Goal: Information Seeking & Learning: Find specific fact

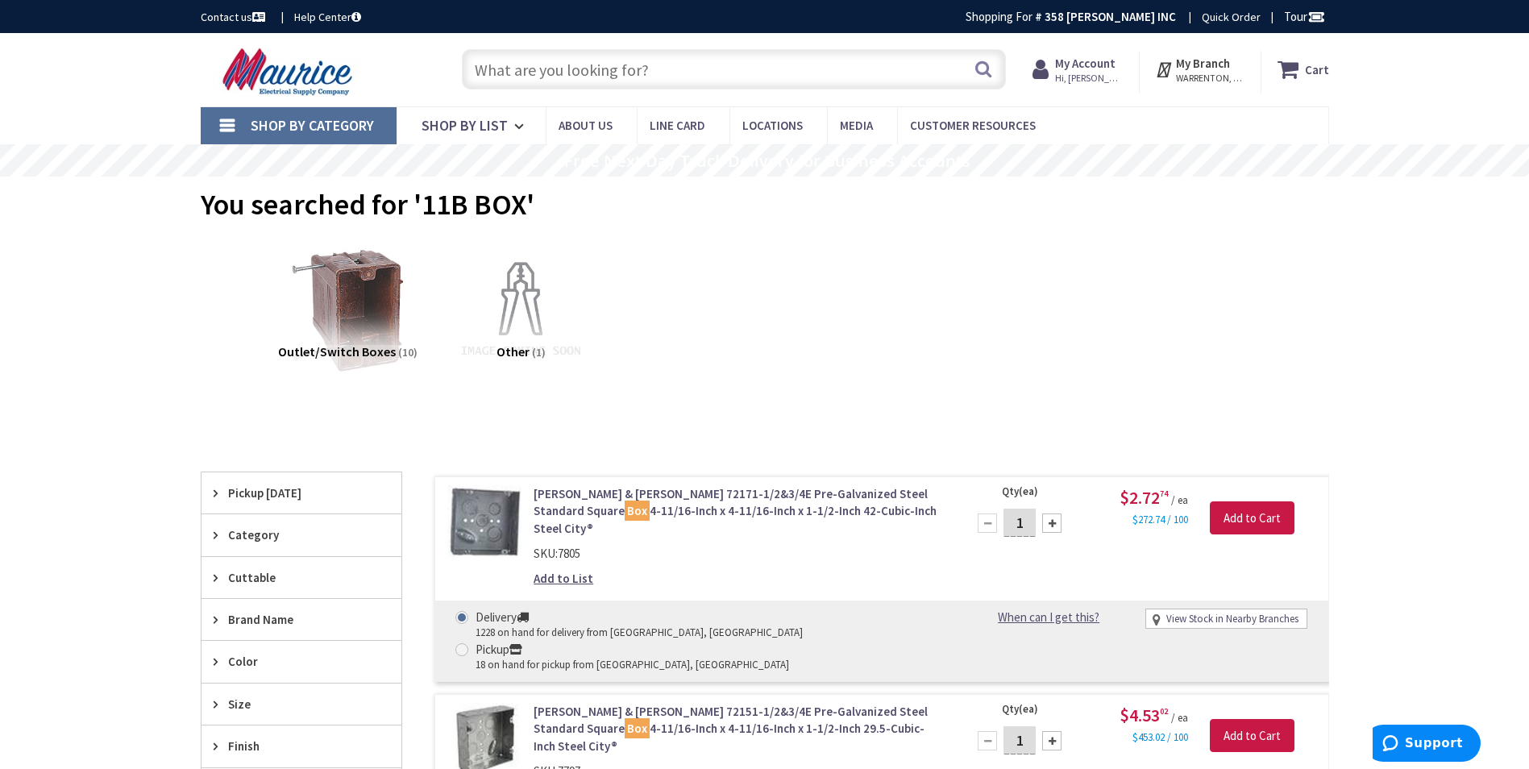
click at [729, 62] on input "text" at bounding box center [734, 69] width 544 height 40
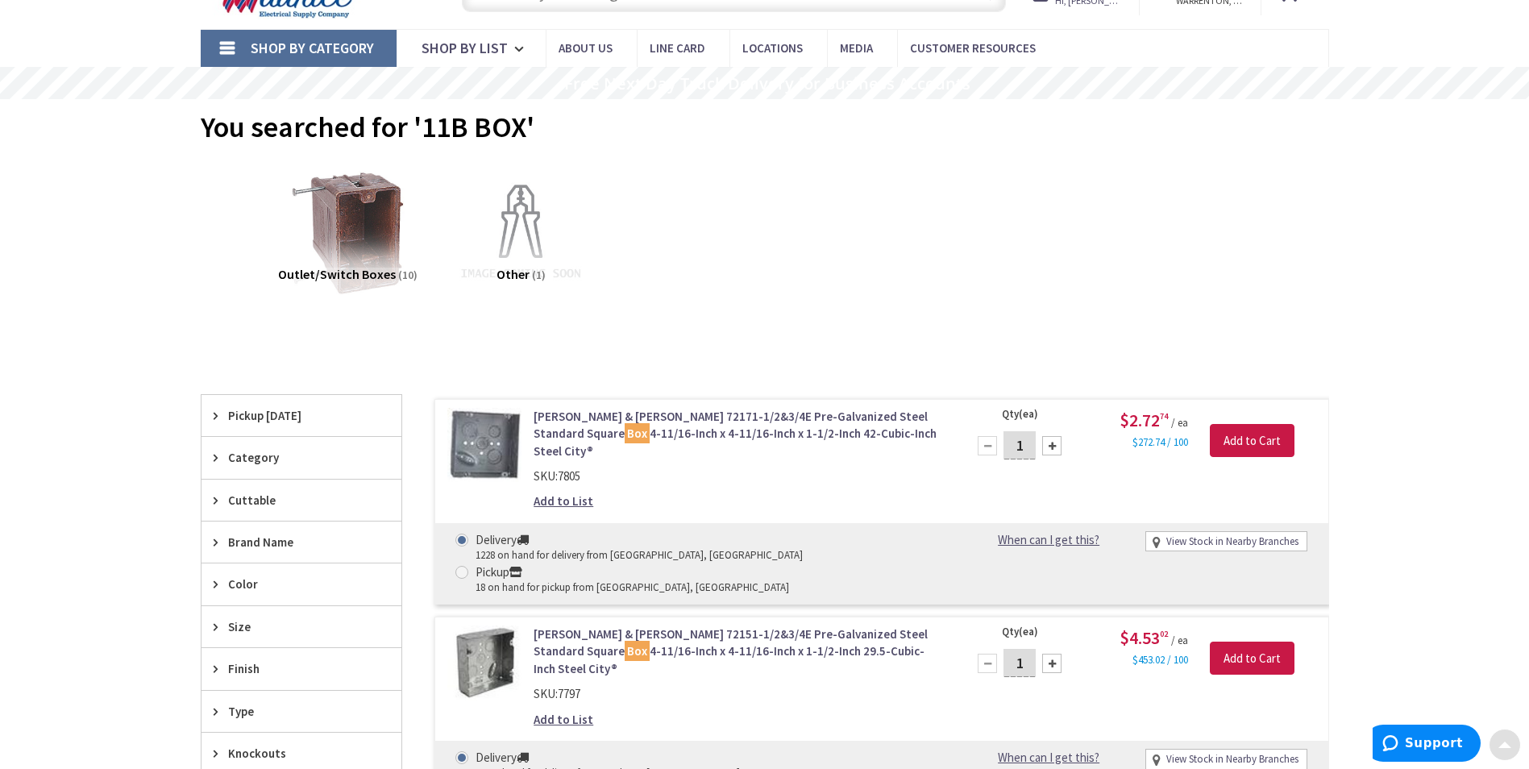
scroll to position [81, 0]
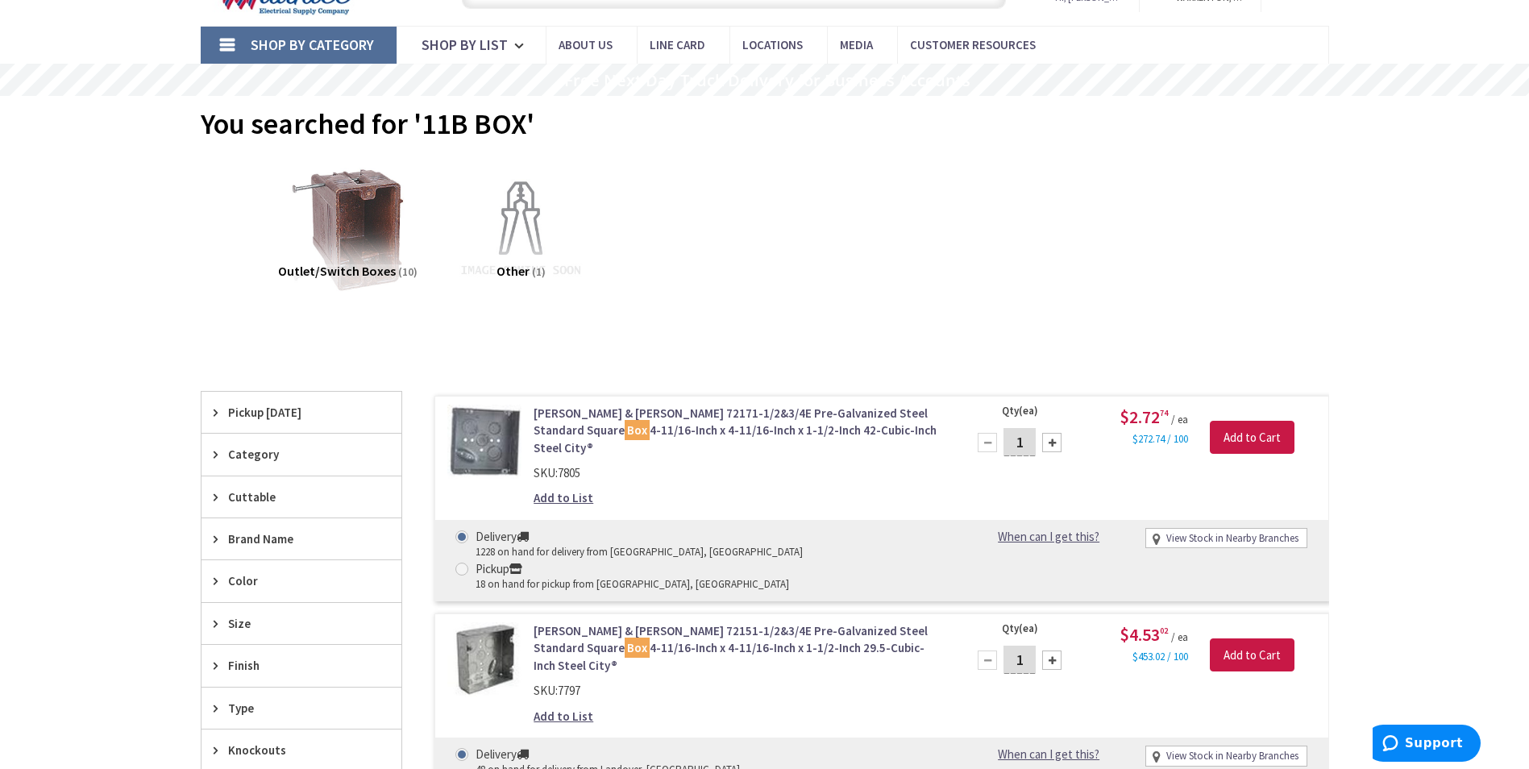
click at [738, 426] on link "Thomas & Betts 72171-1/2&3/4E Pre-Galvanized Steel Standard Square Box 4-11/16-…" at bounding box center [739, 431] width 410 height 52
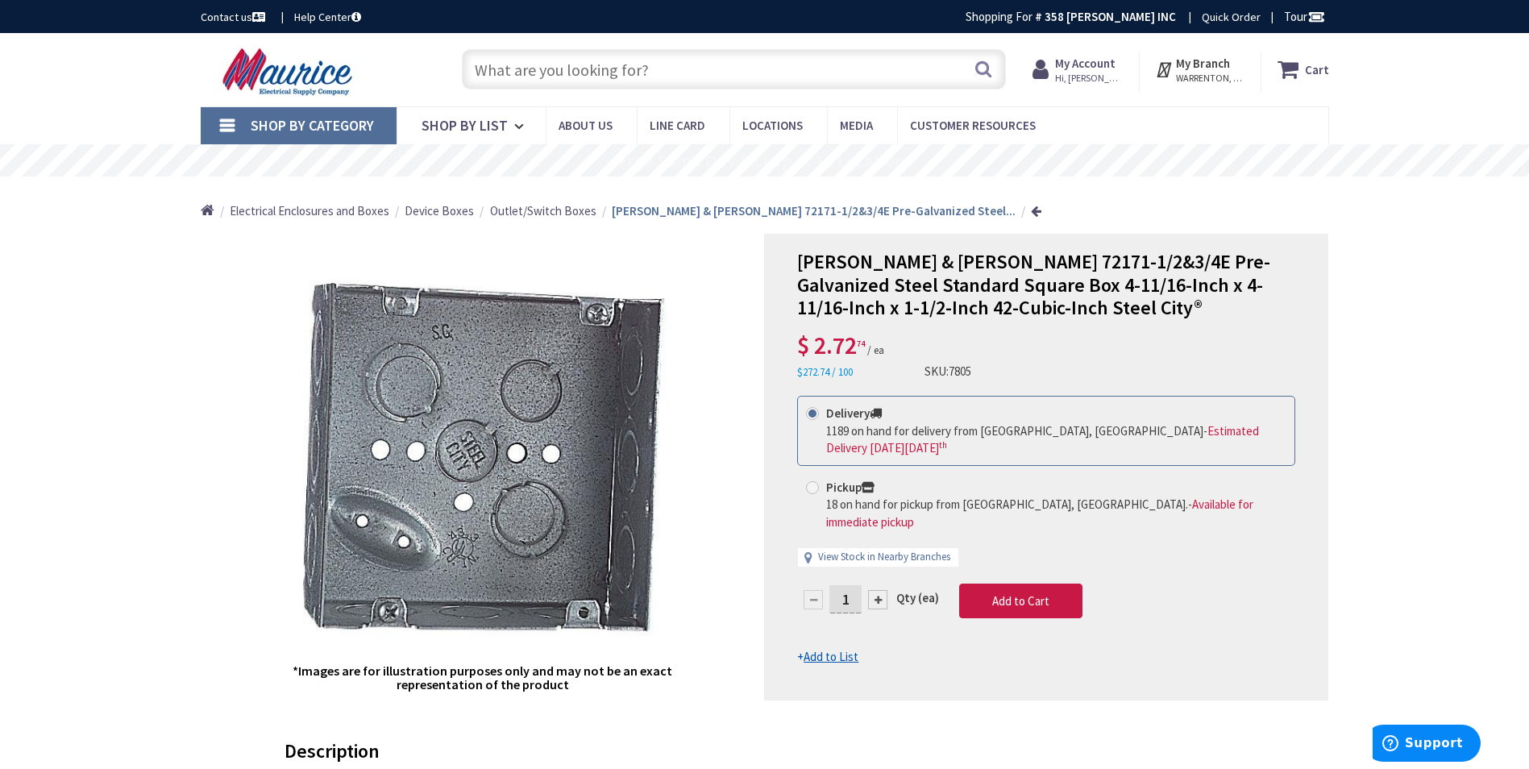
click at [817, 81] on input "text" at bounding box center [734, 69] width 544 height 40
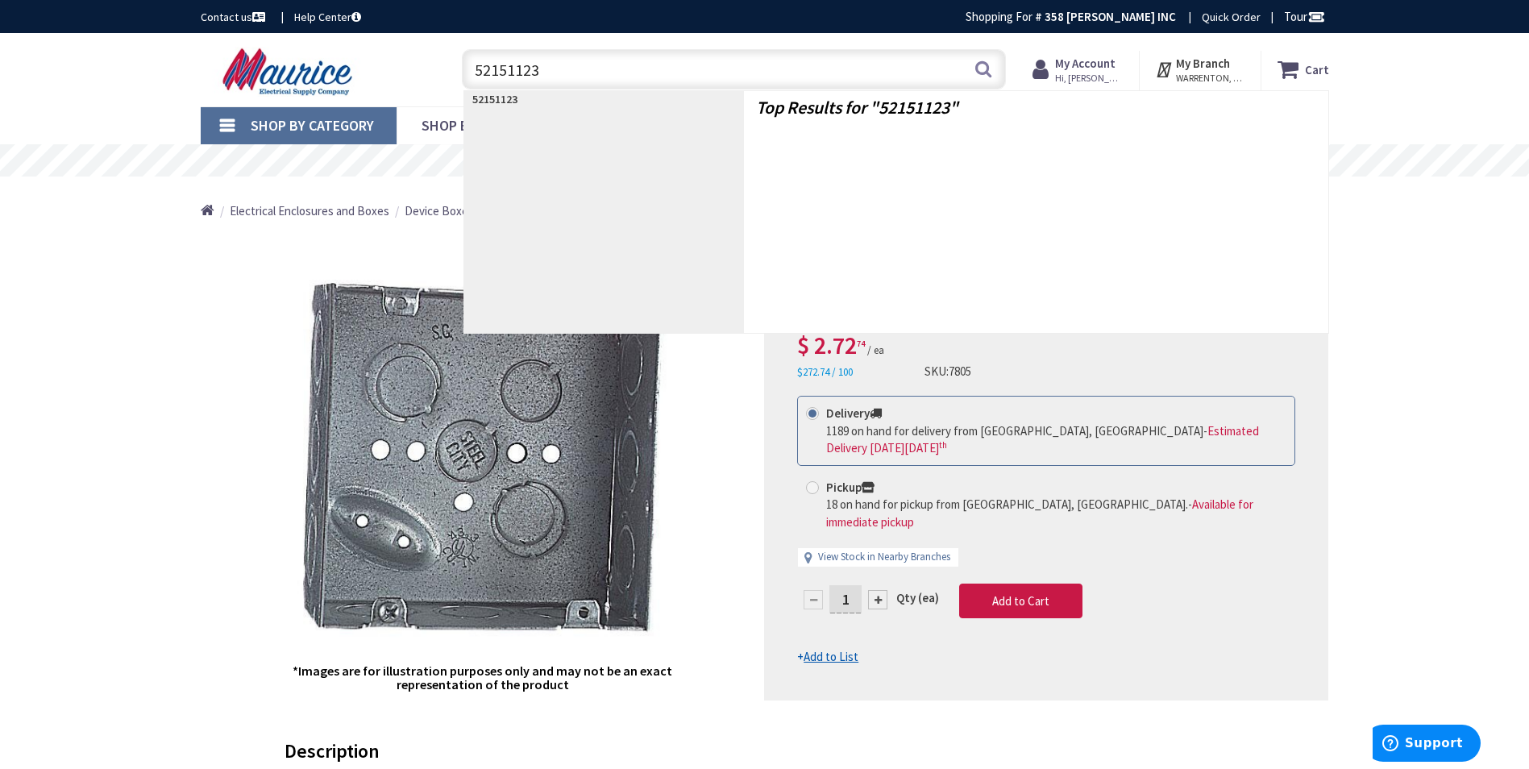
type input "521511234"
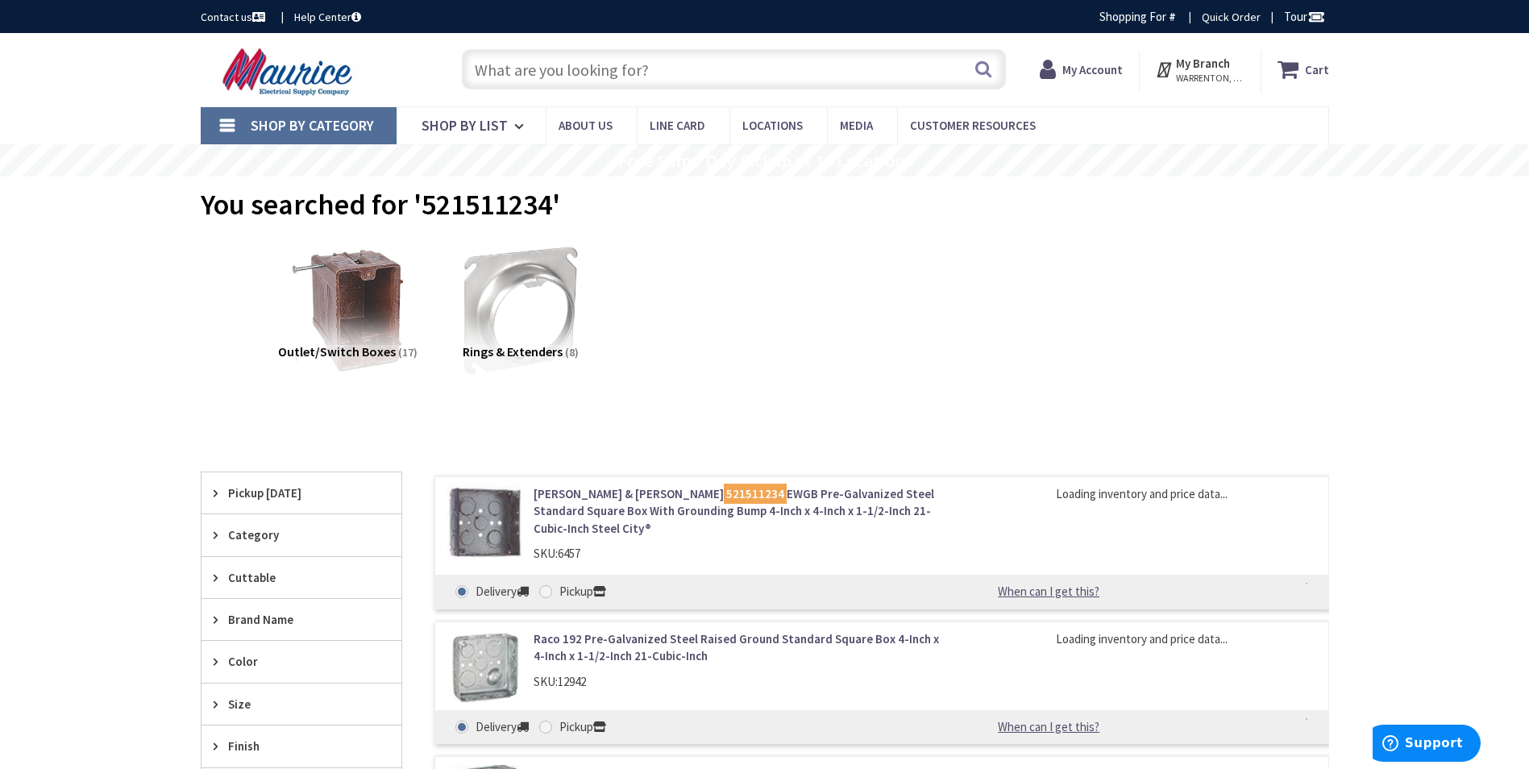
scroll to position [161, 0]
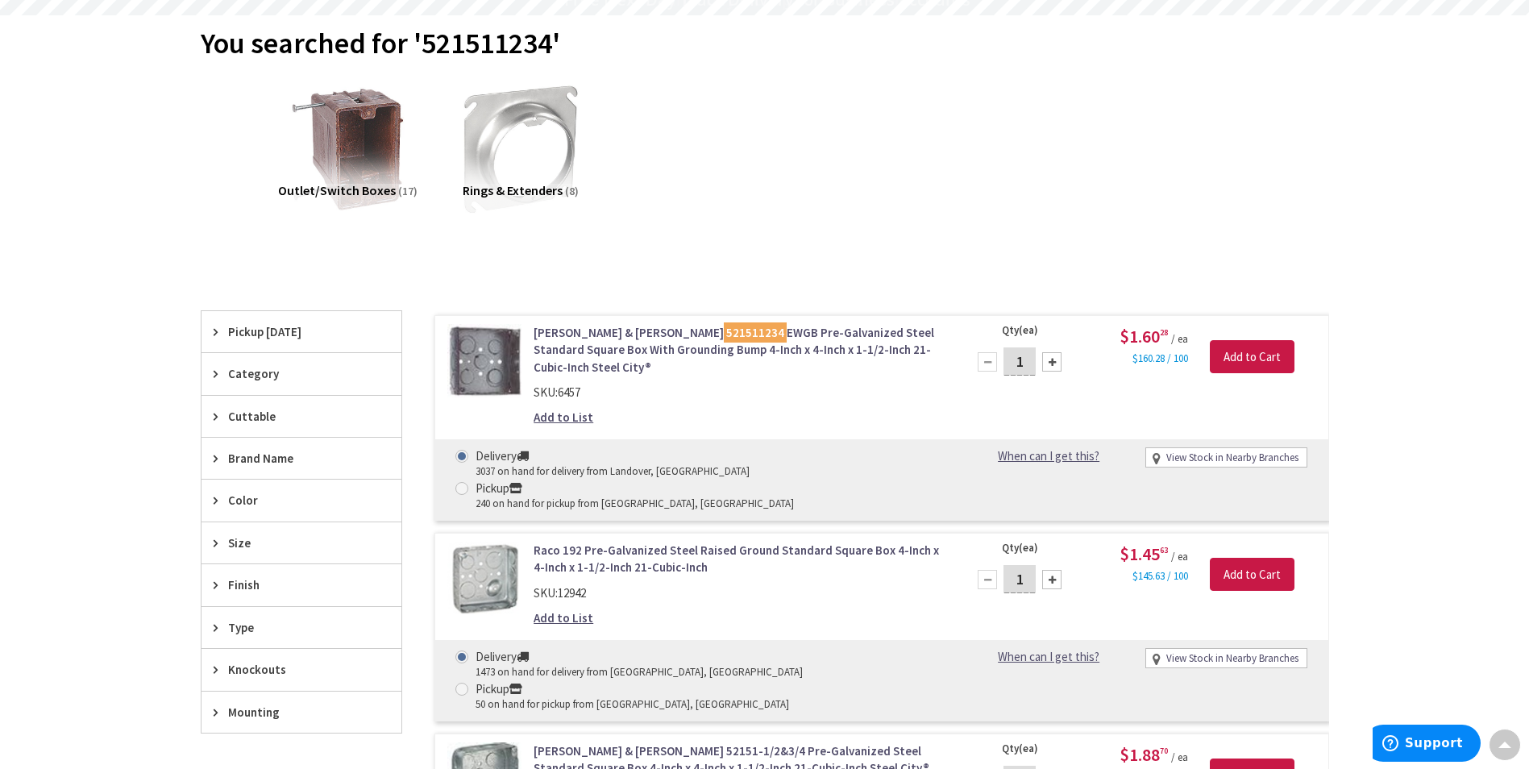
click at [713, 347] on link "Thomas & Betts 521511234 EWGB Pre-Galvanized Steel Standard Square Box With Gro…" at bounding box center [739, 350] width 410 height 52
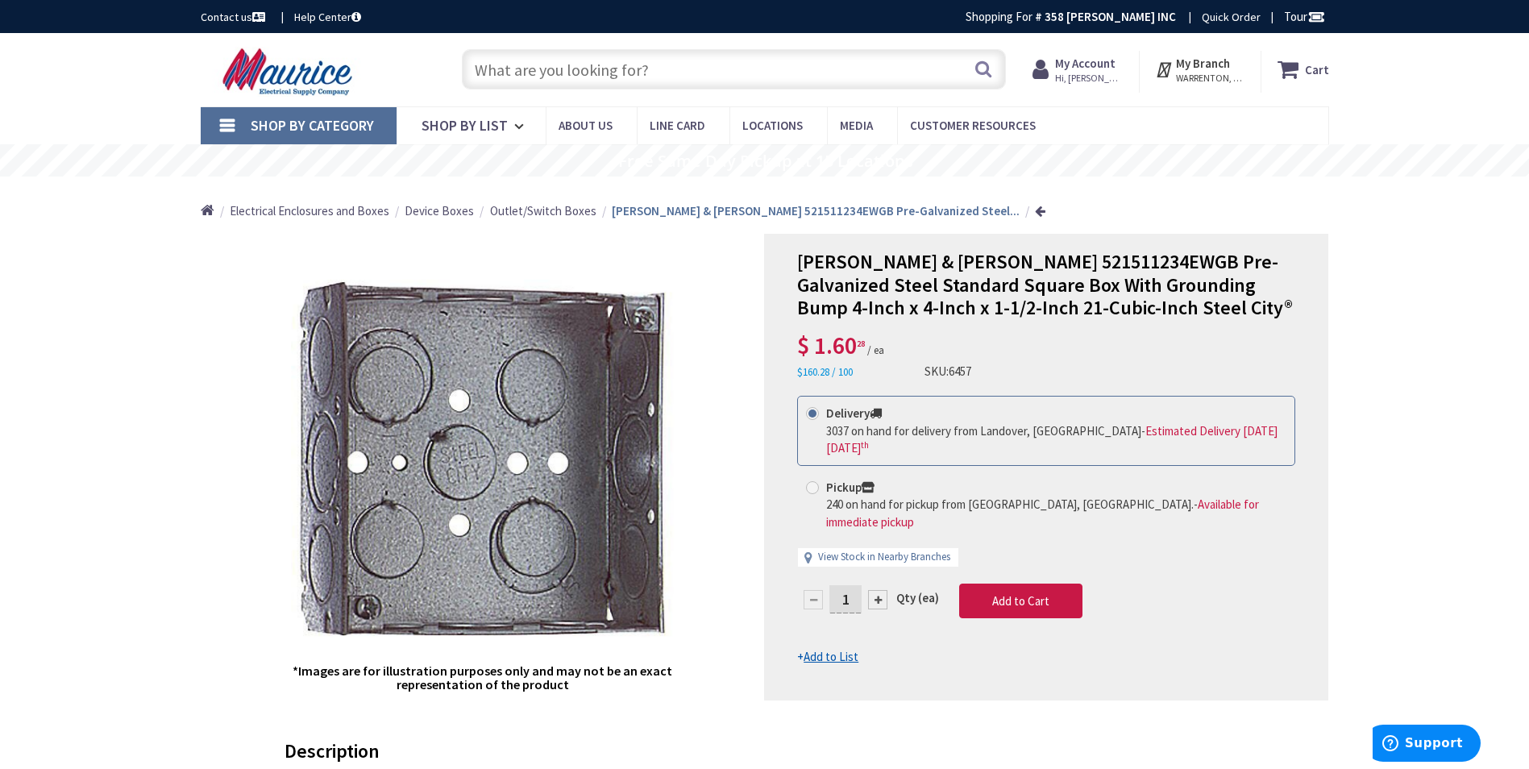
click at [572, 80] on input "text" at bounding box center [734, 69] width 544 height 40
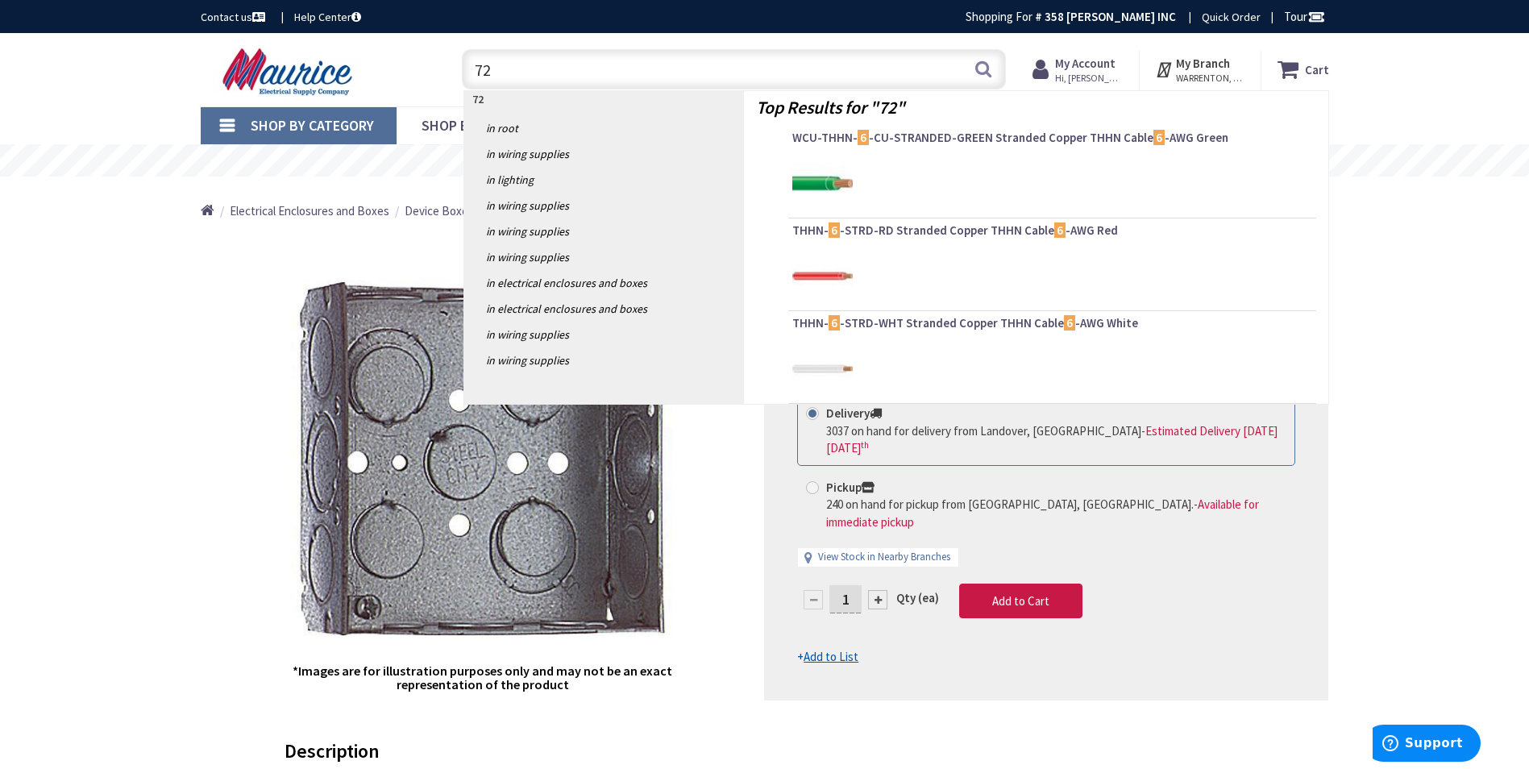
type input "72 C"
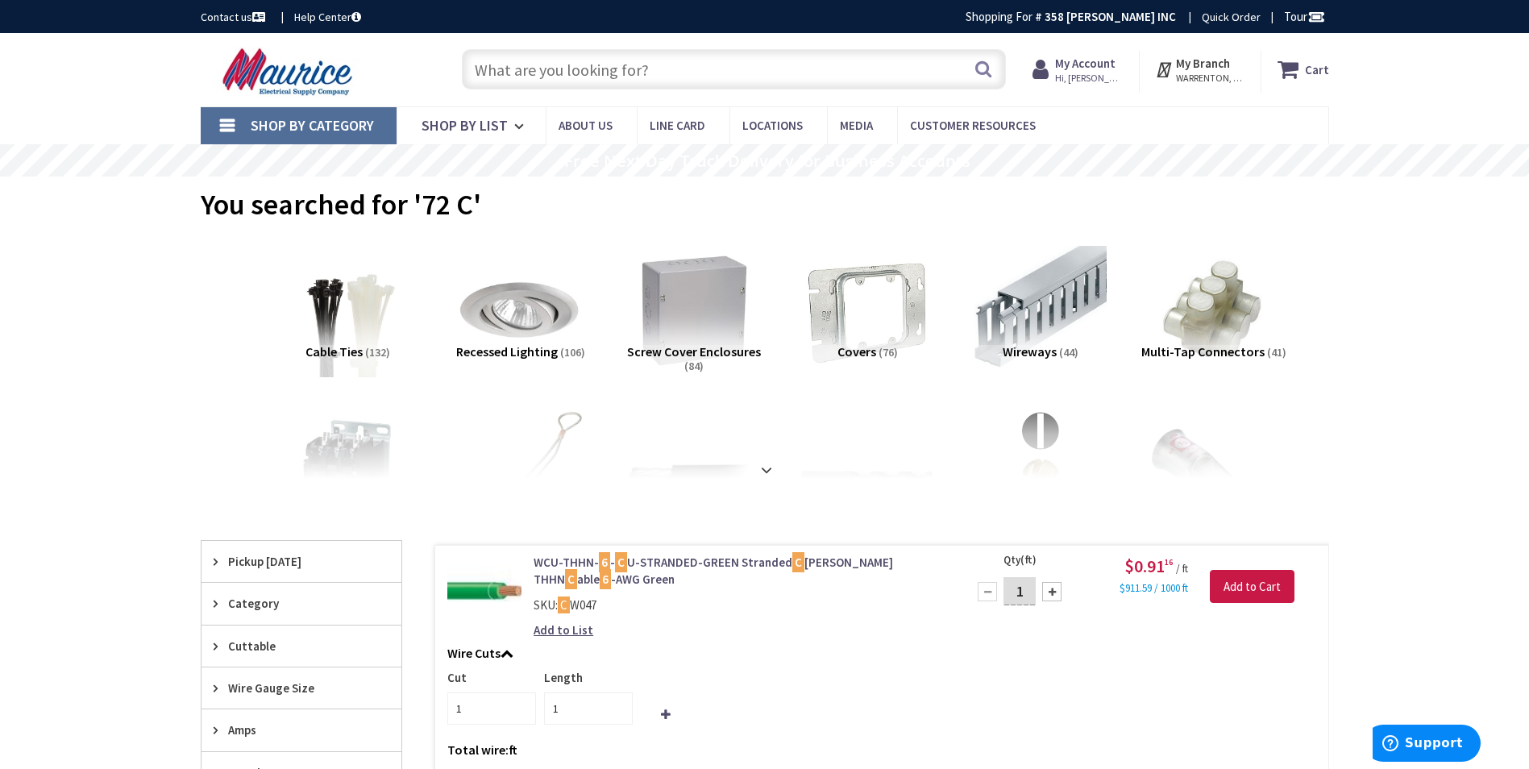
click at [646, 71] on input "text" at bounding box center [734, 69] width 544 height 40
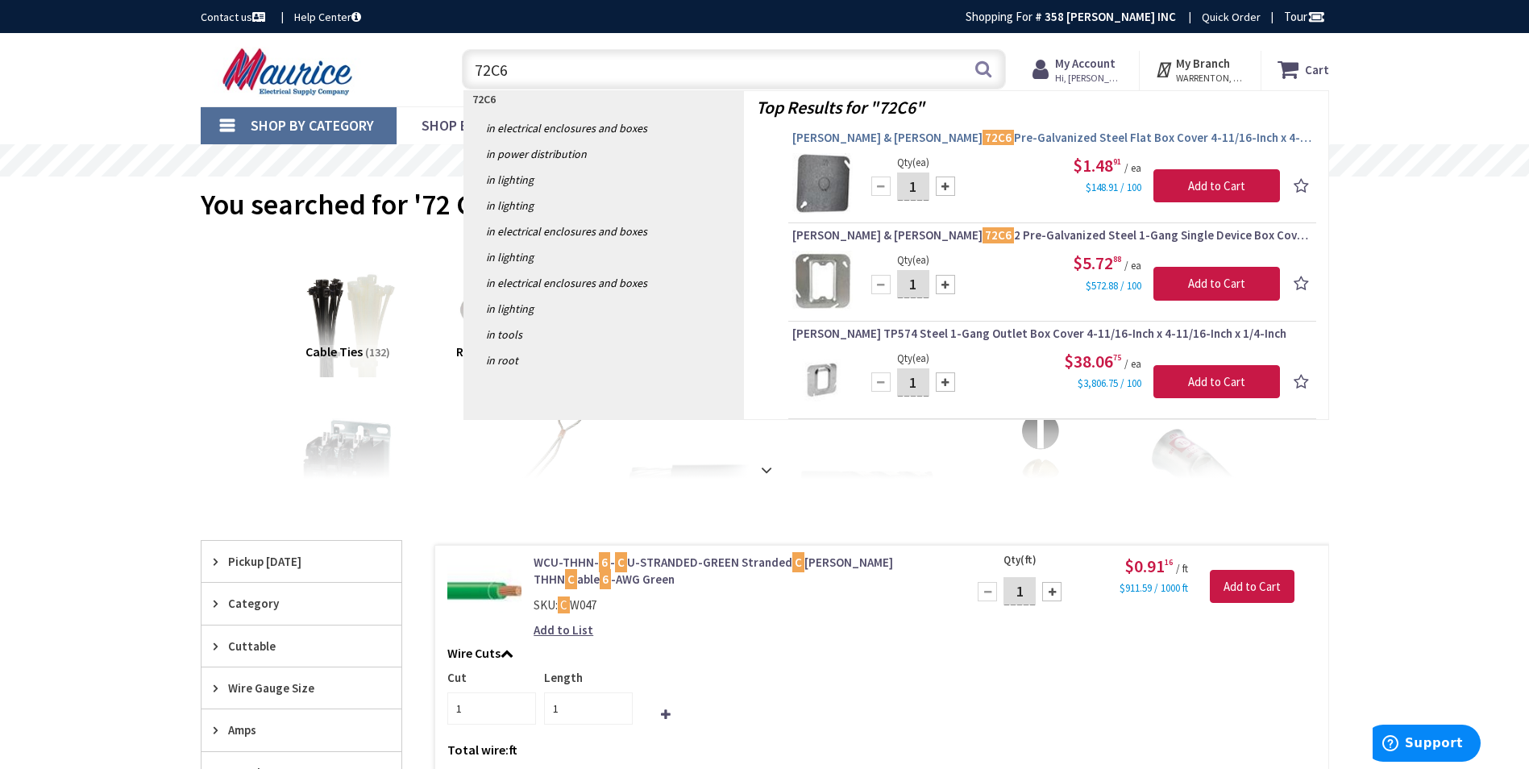
type input "72C6"
click at [1012, 140] on span "Thomas & Betts 72C6 Pre-Galvanized Steel Flat Box Cover 4-11/16-Inch x 4-11/16-…" at bounding box center [1052, 138] width 520 height 16
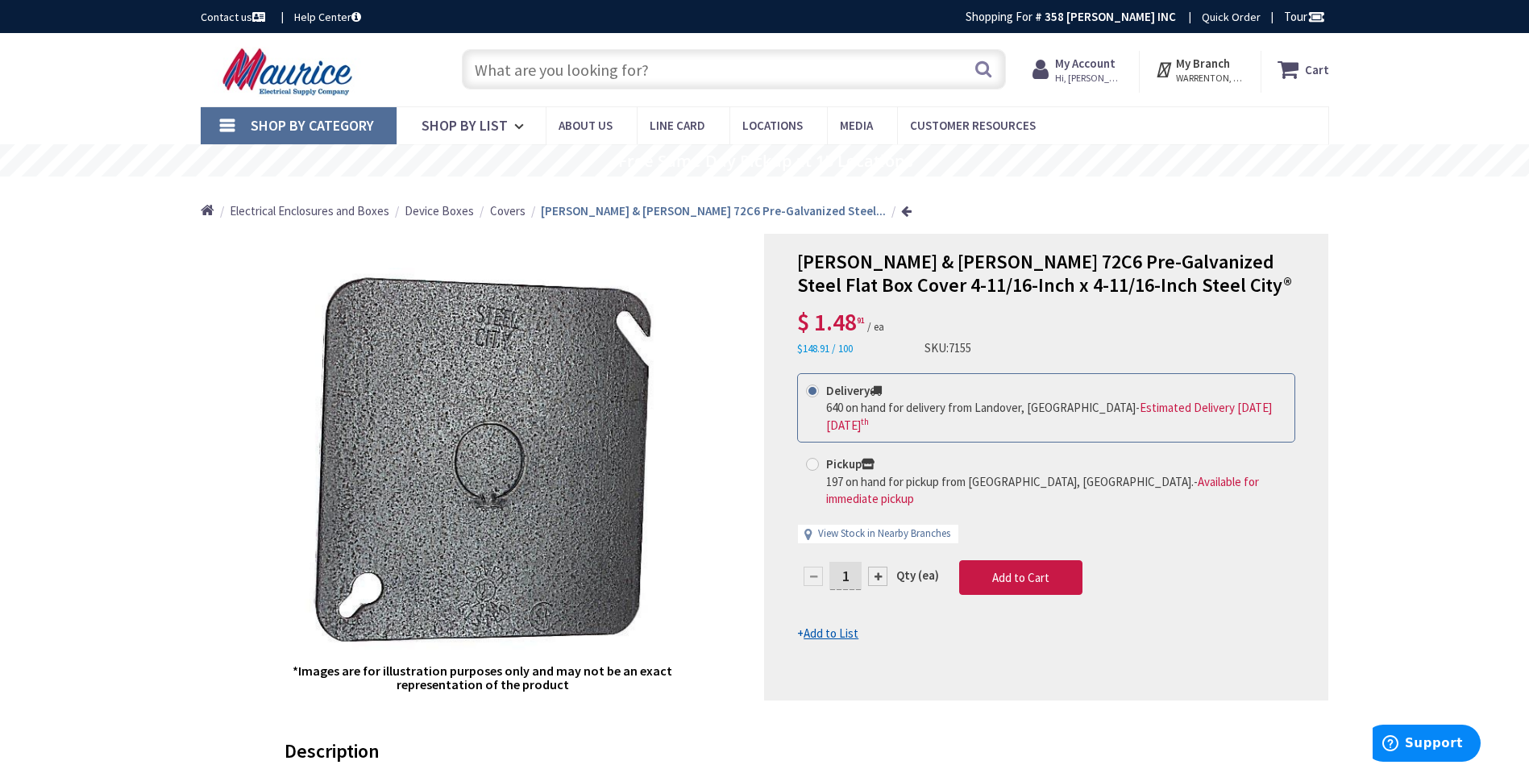
click at [820, 69] on input "text" at bounding box center [734, 69] width 544 height 40
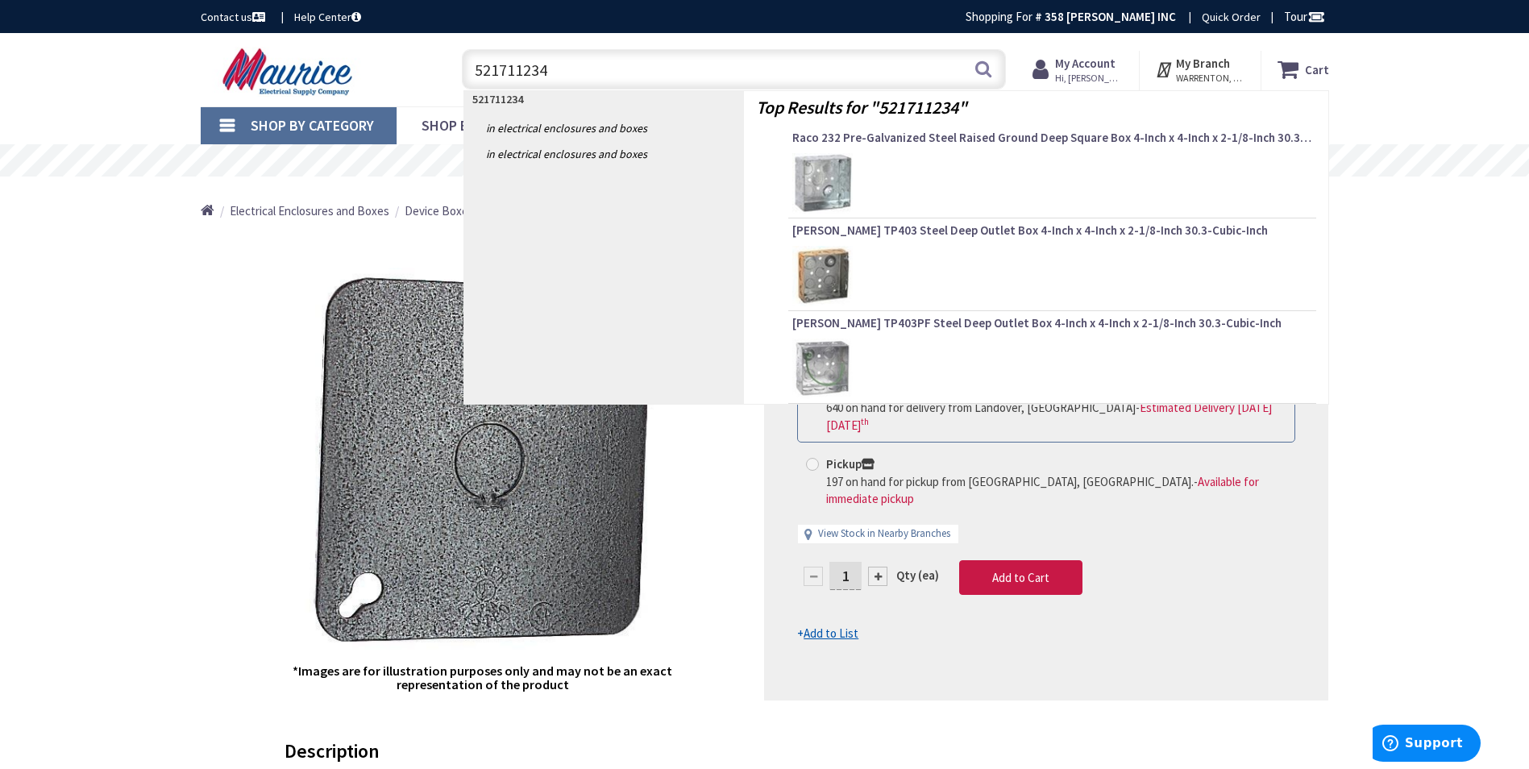
type input "521711234E"
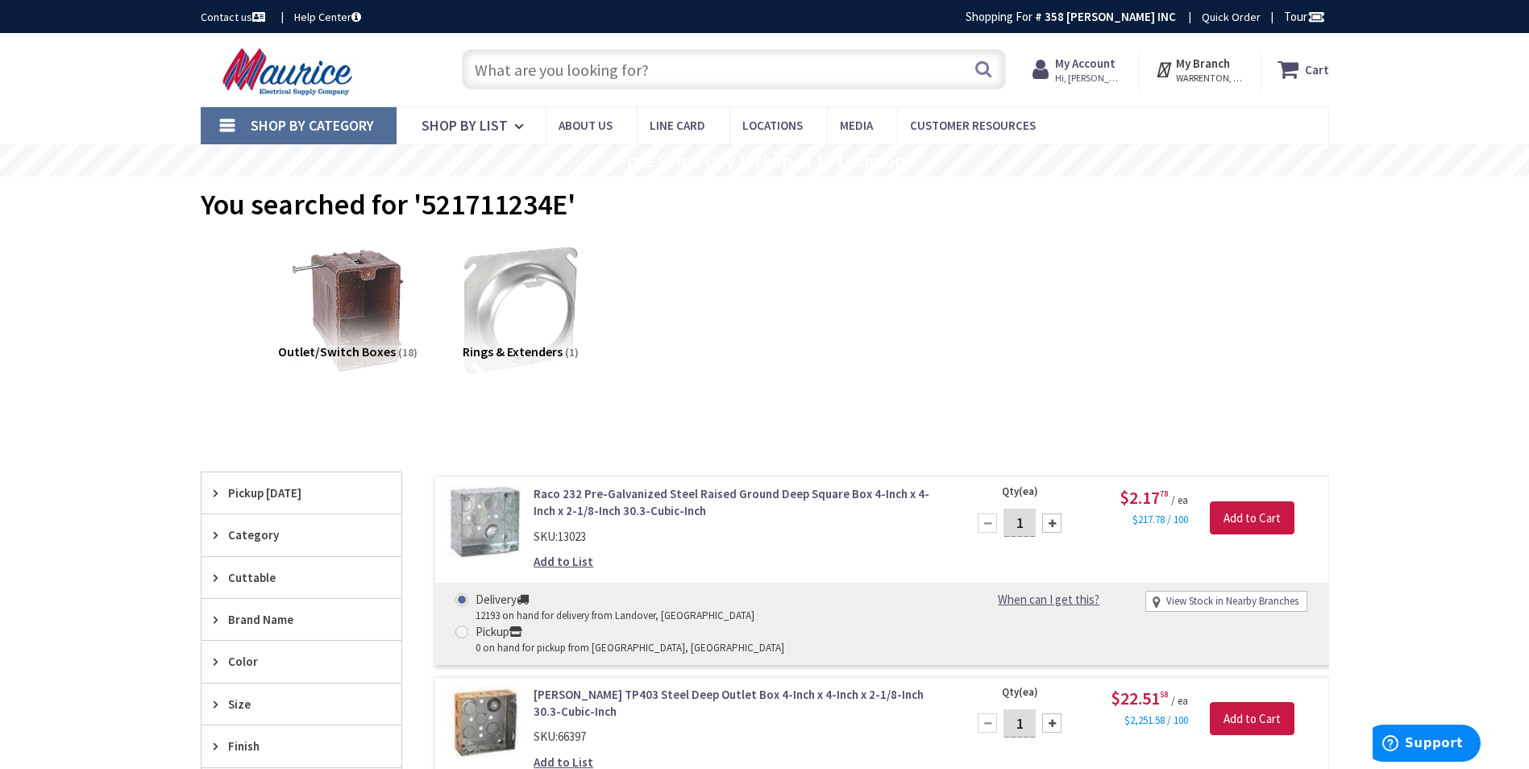
click at [584, 63] on input "text" at bounding box center [734, 69] width 544 height 40
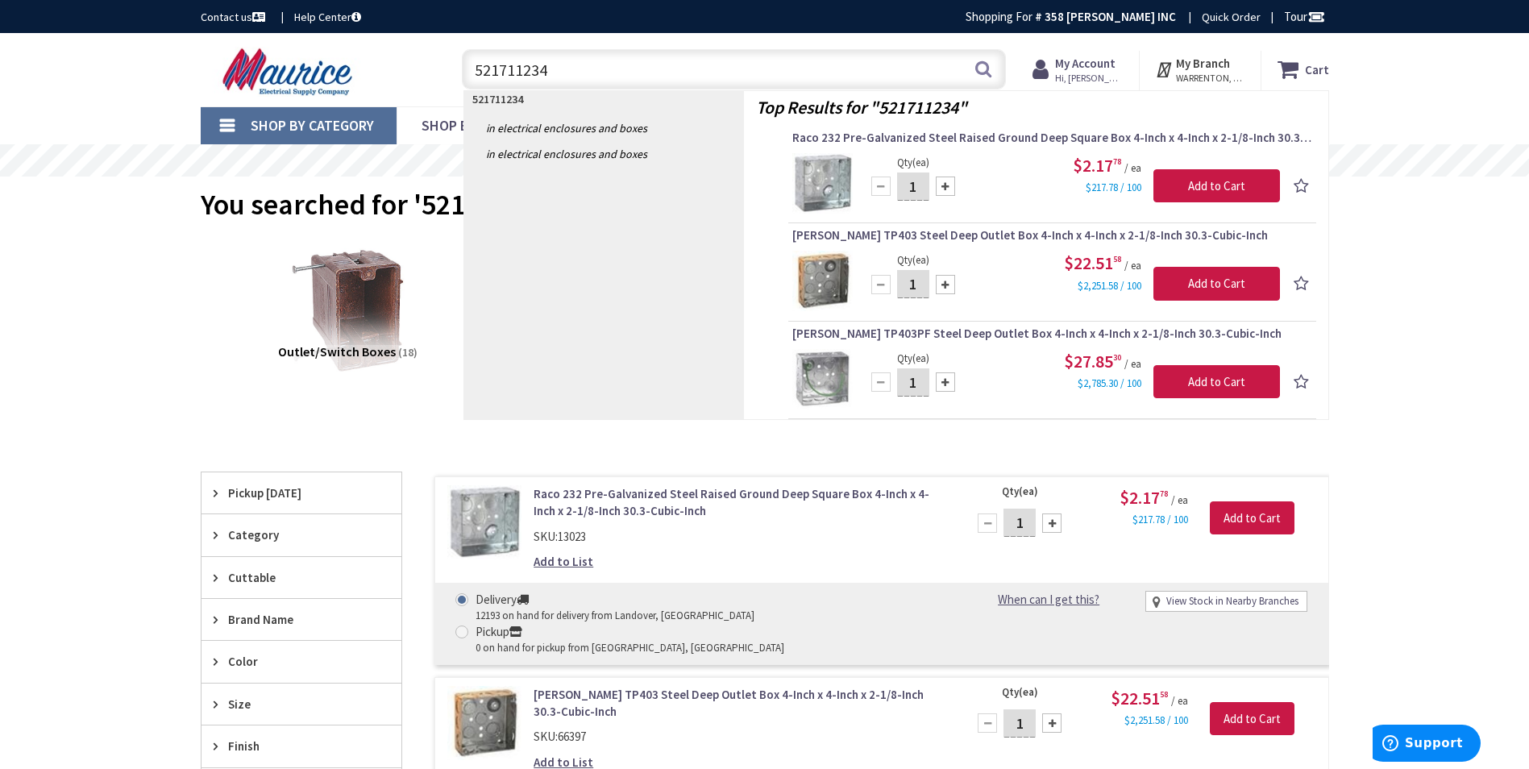
type input "521711234E"
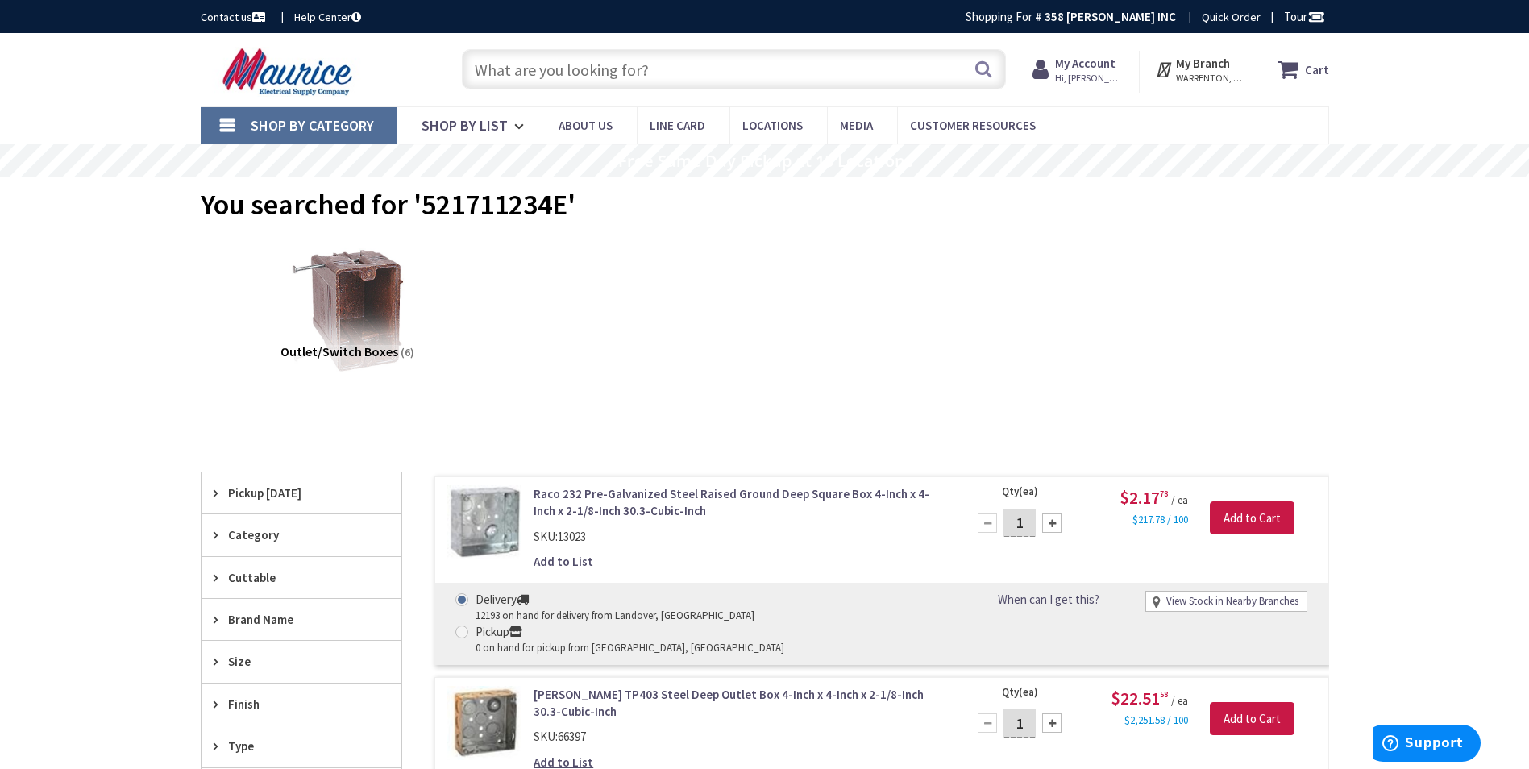
click at [726, 74] on input "text" at bounding box center [734, 69] width 544 height 40
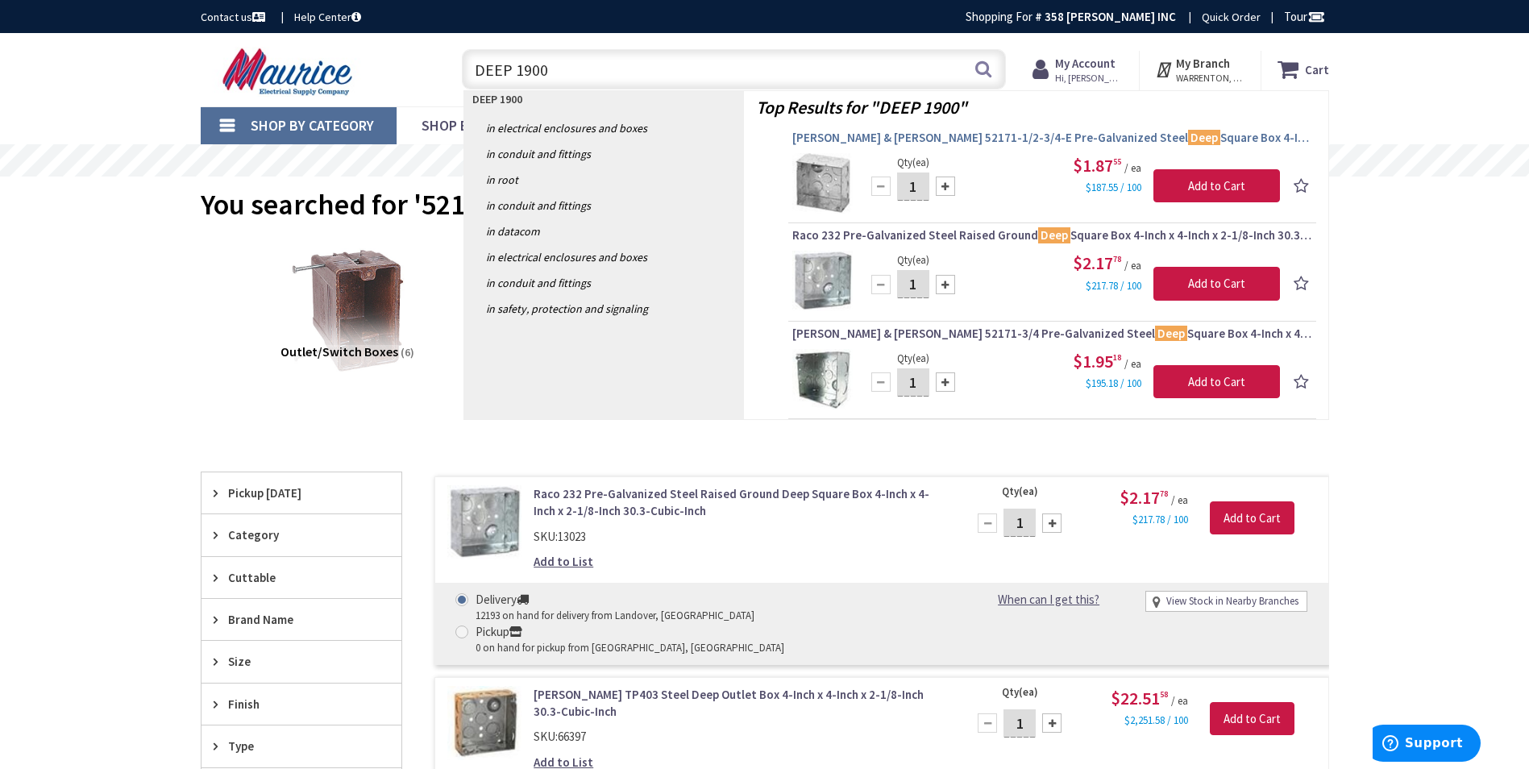
type input "DEEP 1900"
click at [1011, 134] on span "Thomas & Betts 52171-1/2-3/4-E Pre-Galvanized Steel Deep Square Box 4-Inch x 4-…" at bounding box center [1052, 138] width 520 height 16
